Goal: Obtain resource: Download file/media

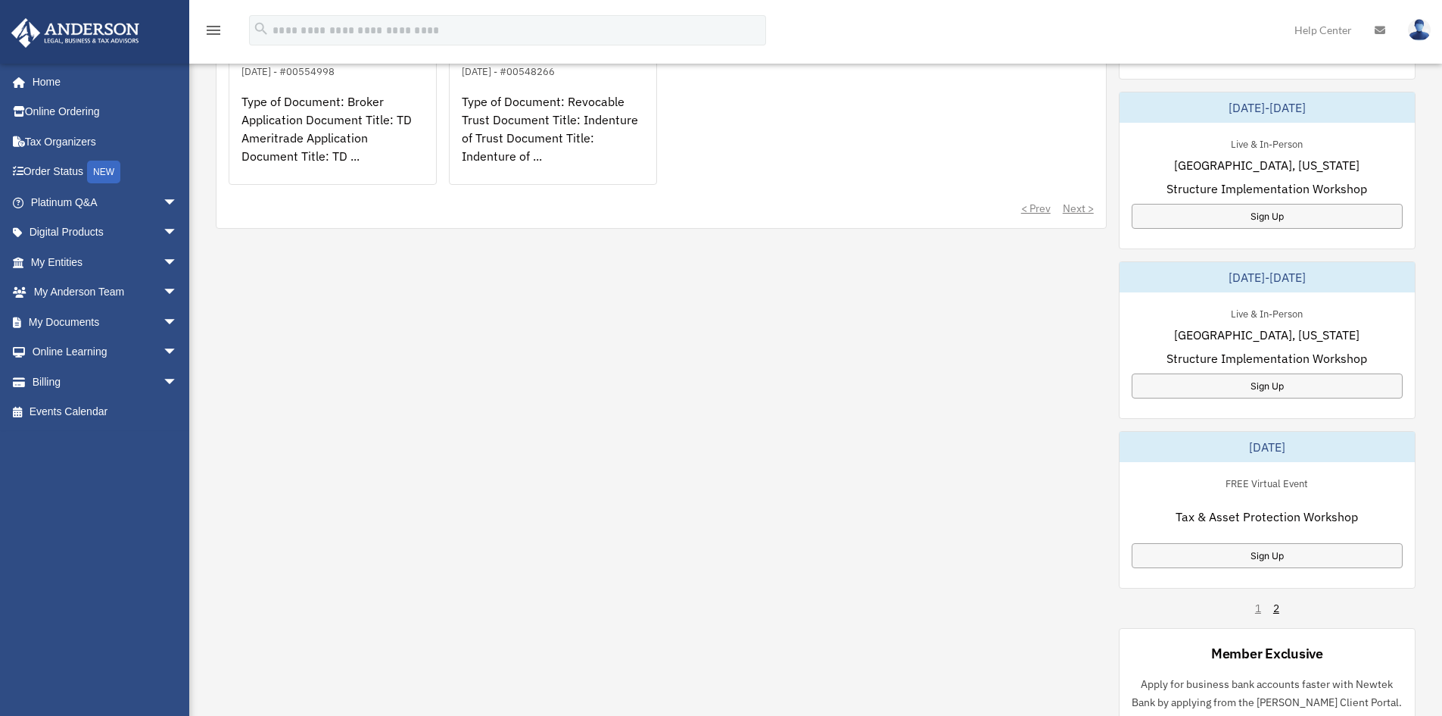
scroll to position [681, 0]
click at [163, 324] on span "arrow_drop_down" at bounding box center [178, 322] width 30 height 31
click at [66, 350] on link "Box" at bounding box center [110, 352] width 179 height 30
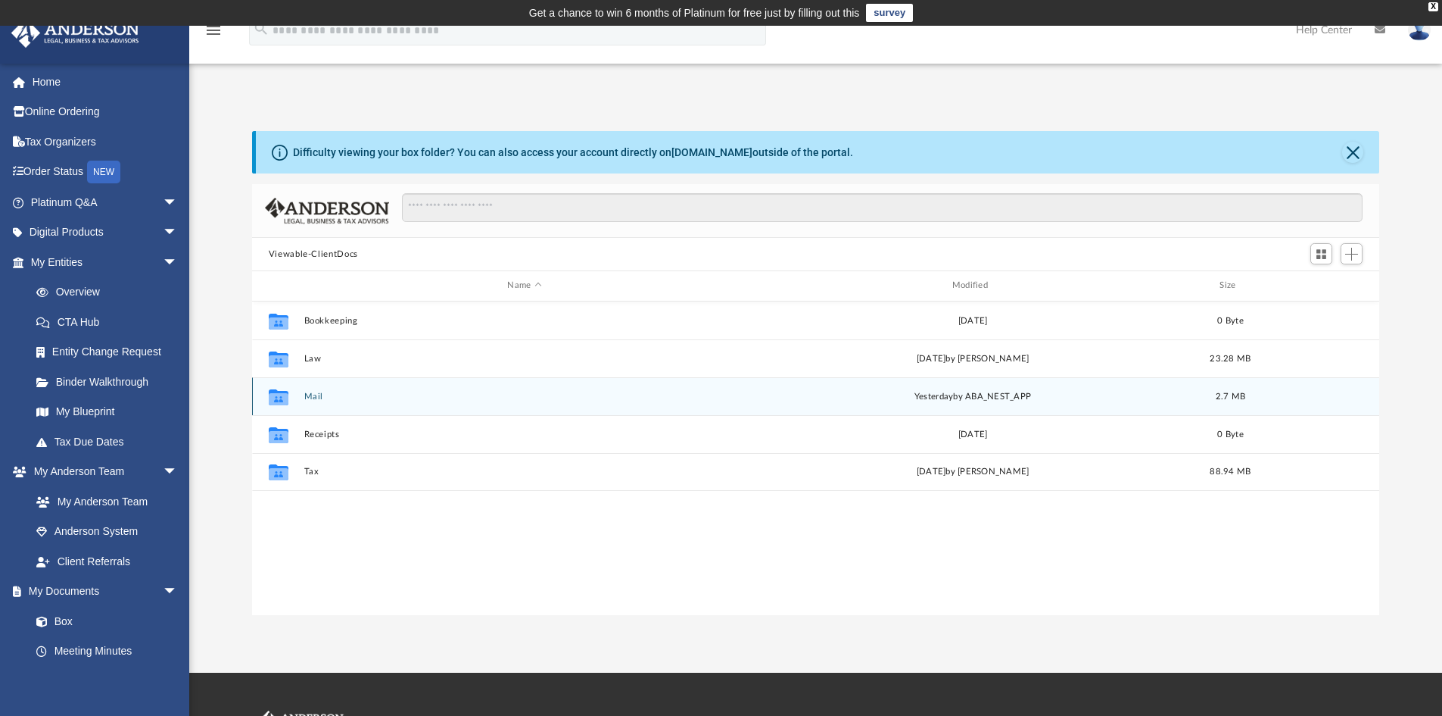
scroll to position [333, 1116]
click at [310, 394] on button "Mail" at bounding box center [524, 396] width 441 height 10
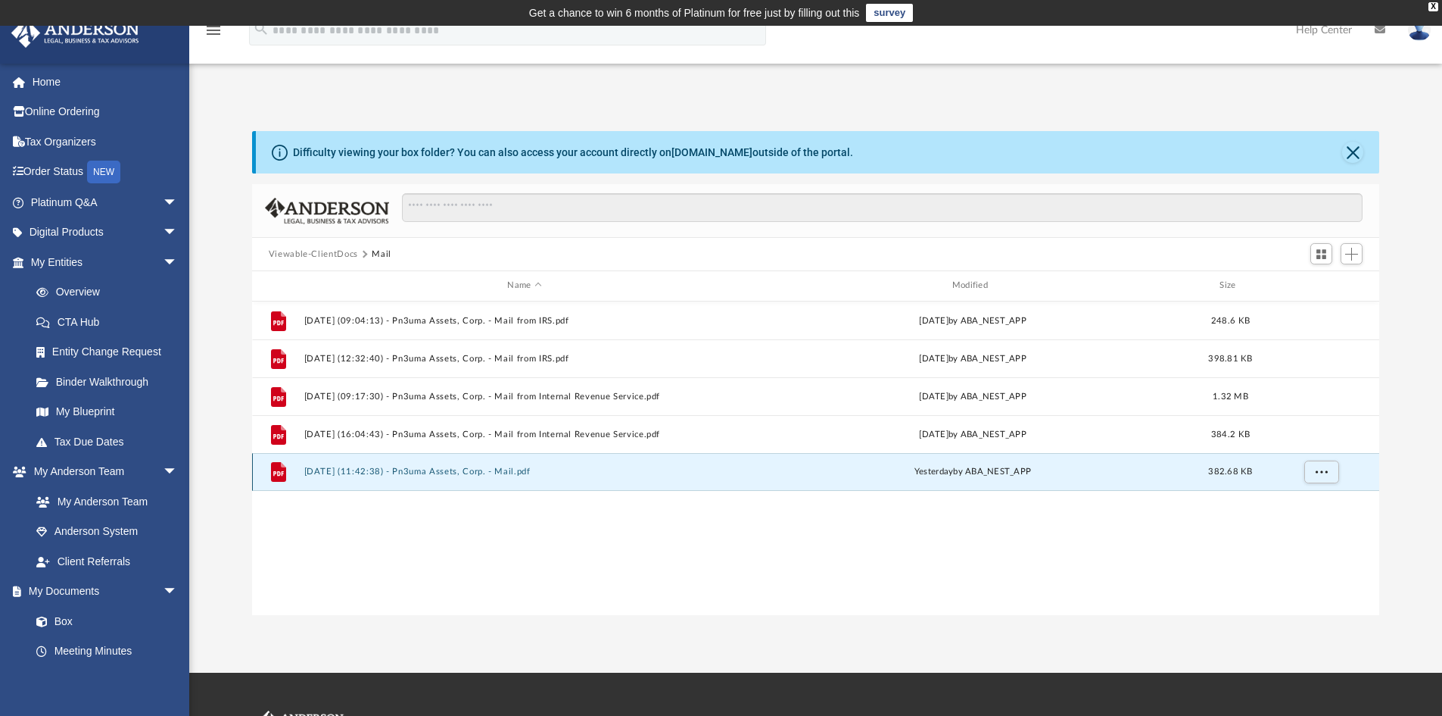
click at [335, 472] on button "[DATE] (11:42:38) - Pn3uma Assets, Corp. - Mail.pdf" at bounding box center [524, 471] width 441 height 10
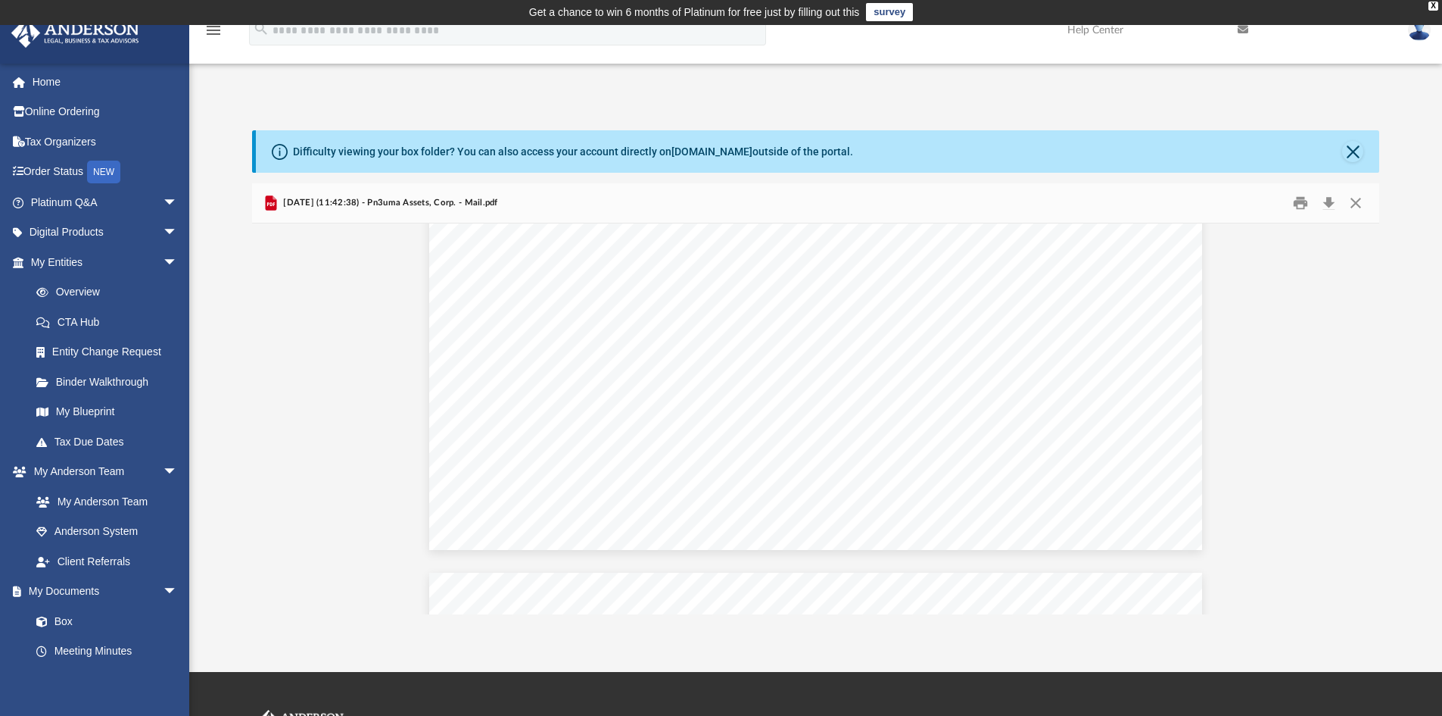
scroll to position [606, 0]
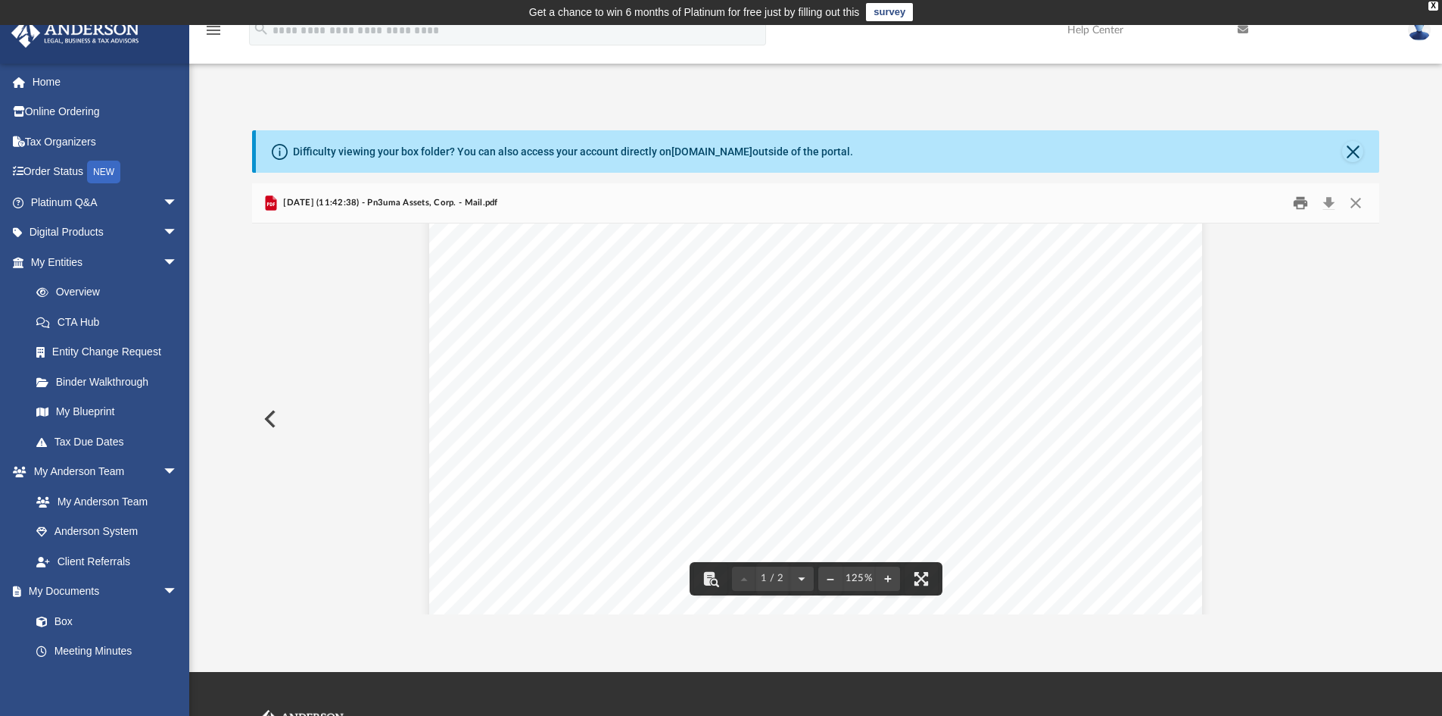
click at [1298, 204] on button "Print" at bounding box center [1301, 203] width 30 height 23
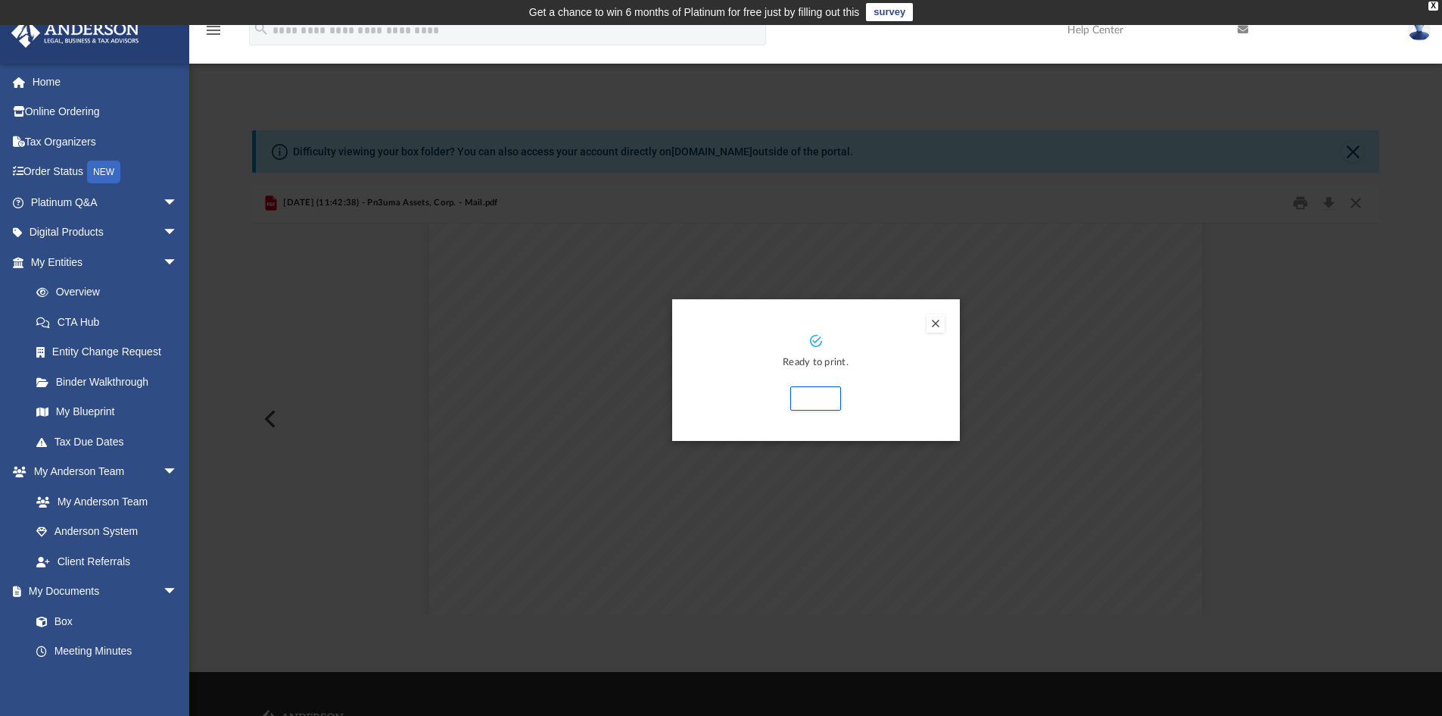
click at [934, 324] on button "Preview" at bounding box center [936, 323] width 18 height 18
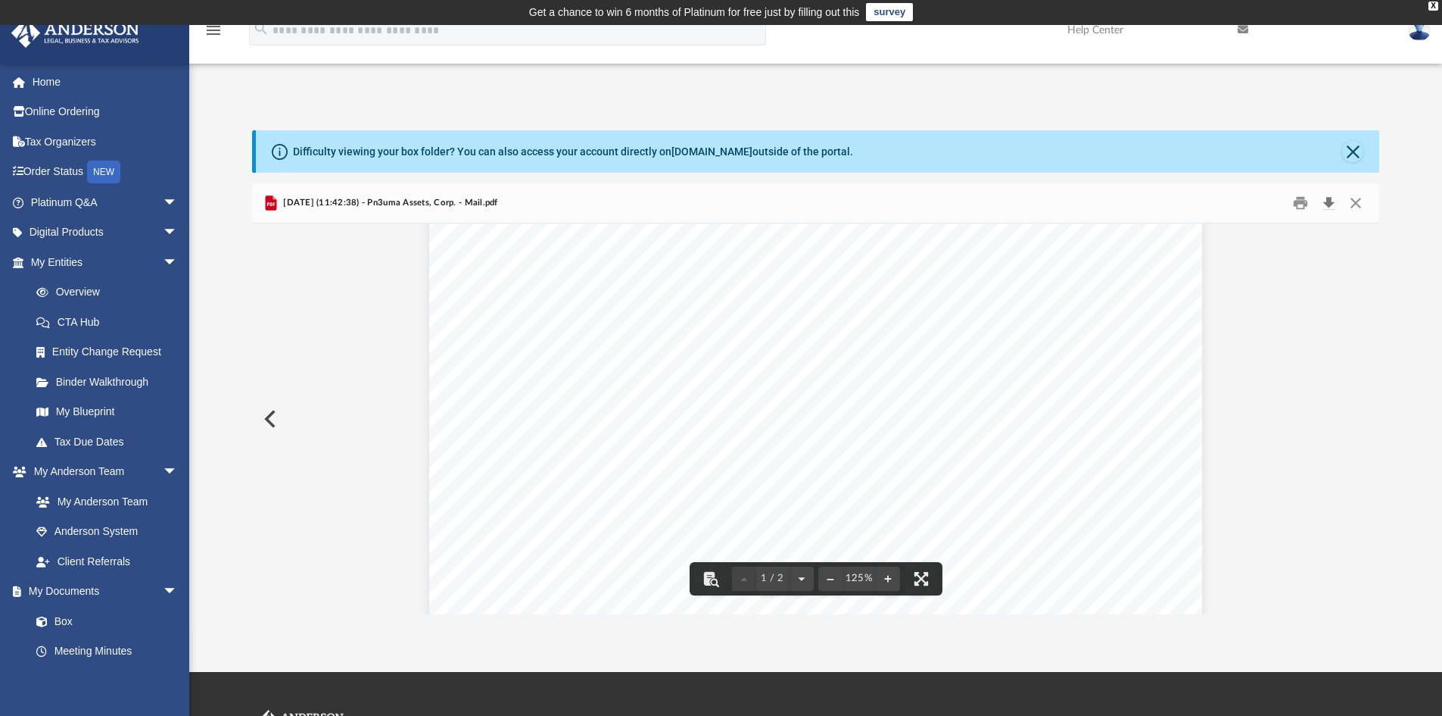
click at [1327, 207] on button "Download" at bounding box center [1328, 203] width 27 height 23
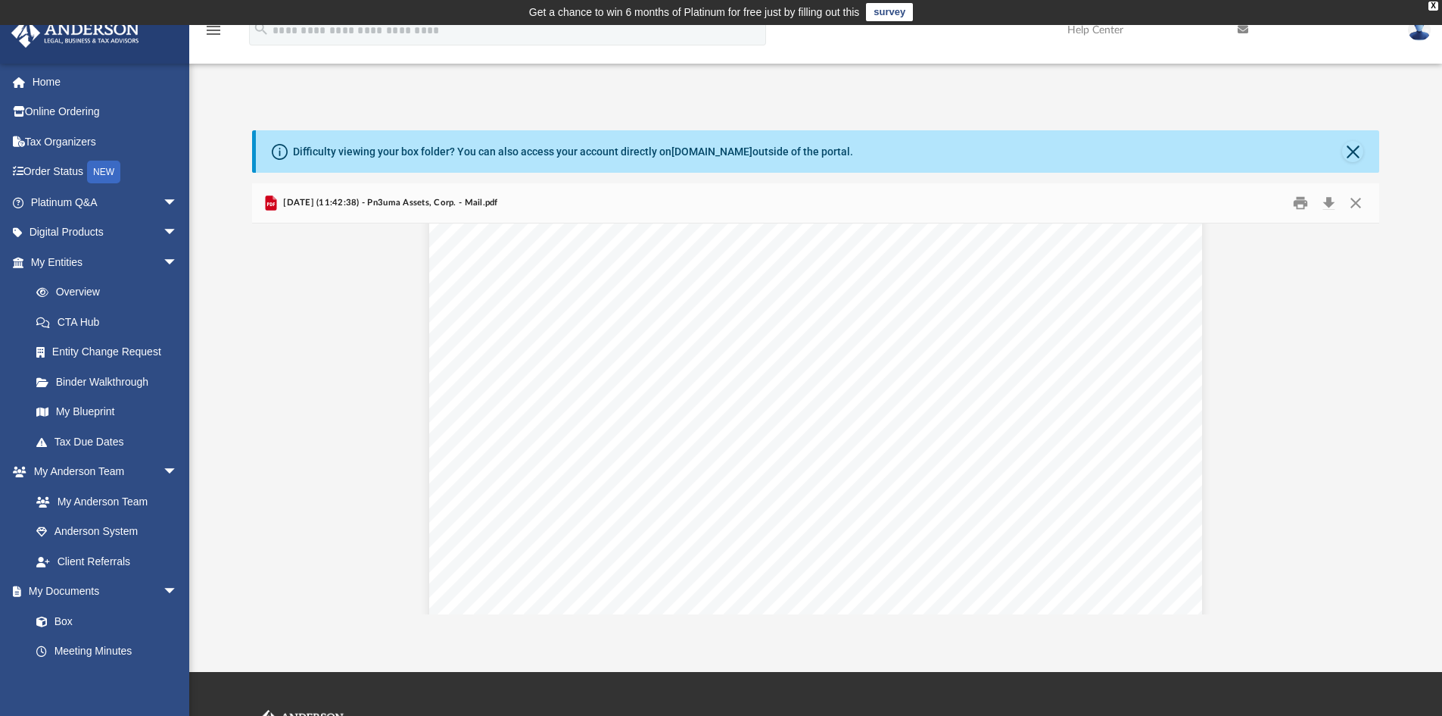
scroll to position [0, 0]
